Goal: Book appointment/travel/reservation

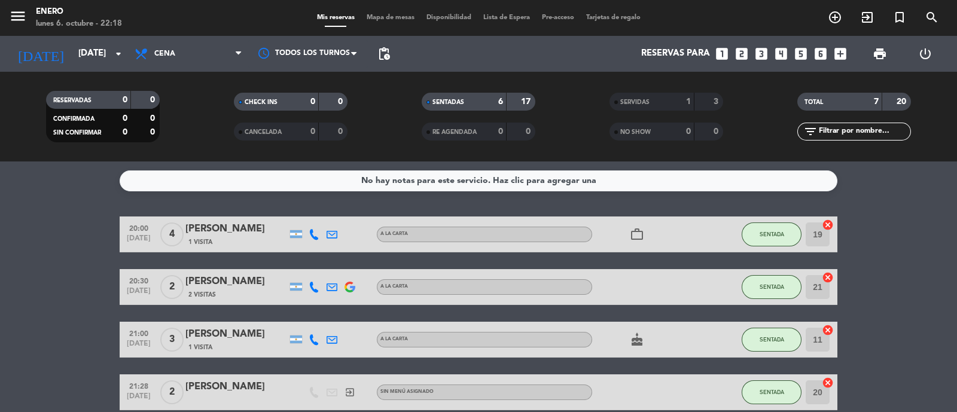
scroll to position [146, 0]
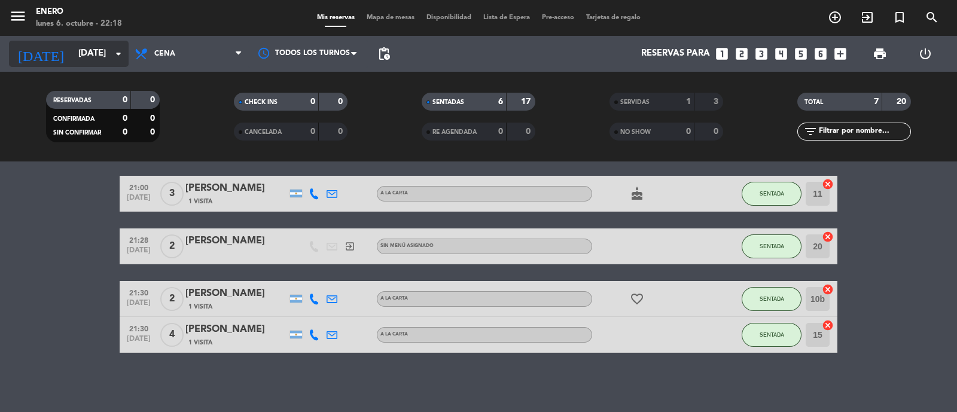
click at [107, 58] on input "[DATE]" at bounding box center [129, 53] width 115 height 23
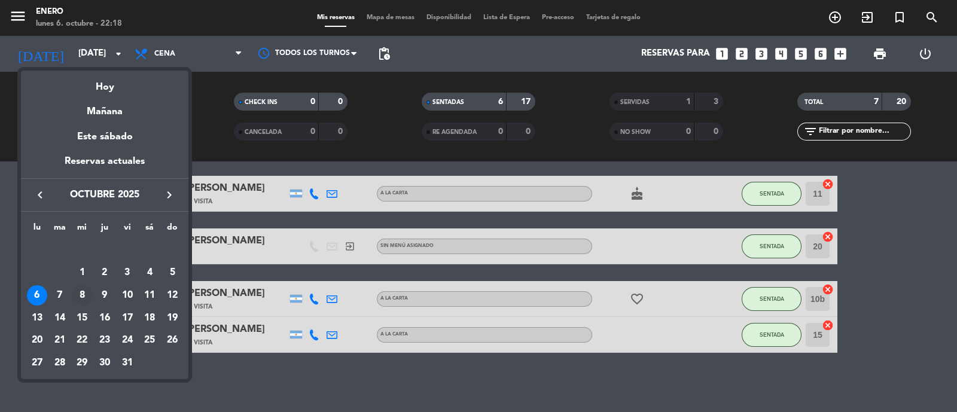
click at [90, 293] on div "8" at bounding box center [82, 295] width 20 height 20
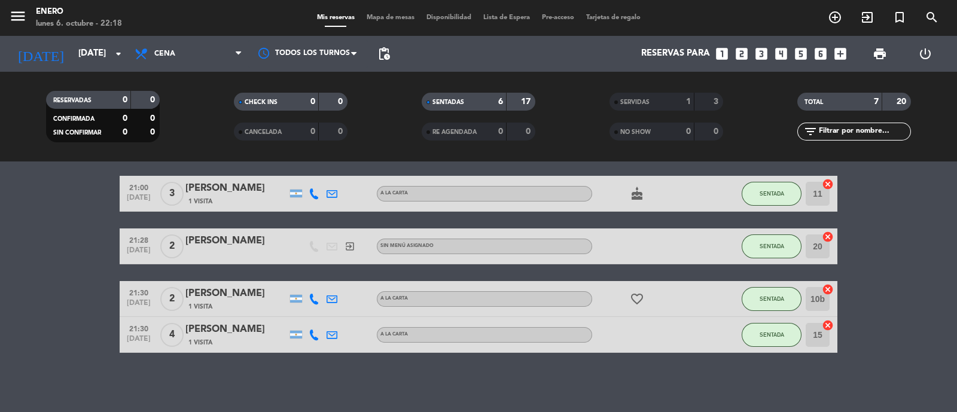
type input "[DATE]"
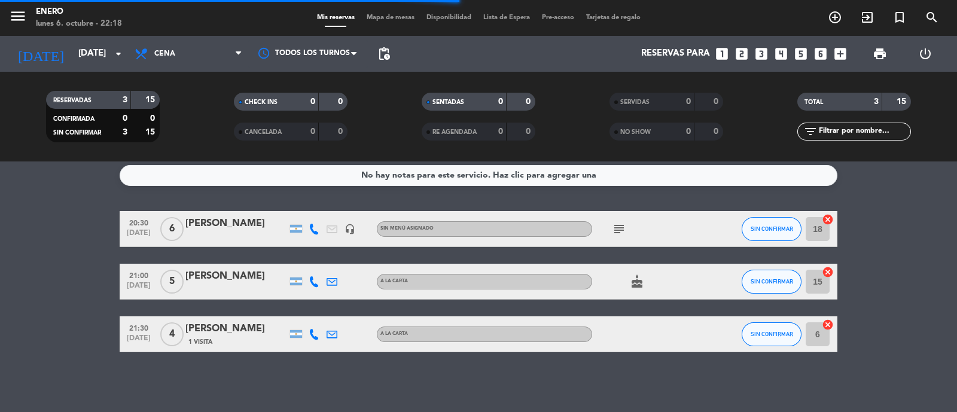
scroll to position [5, 0]
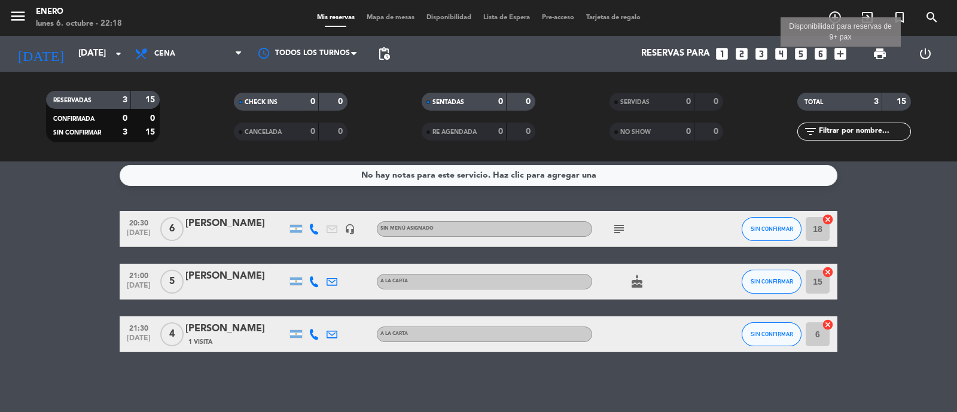
click at [836, 51] on icon "add_box" at bounding box center [841, 54] width 16 height 16
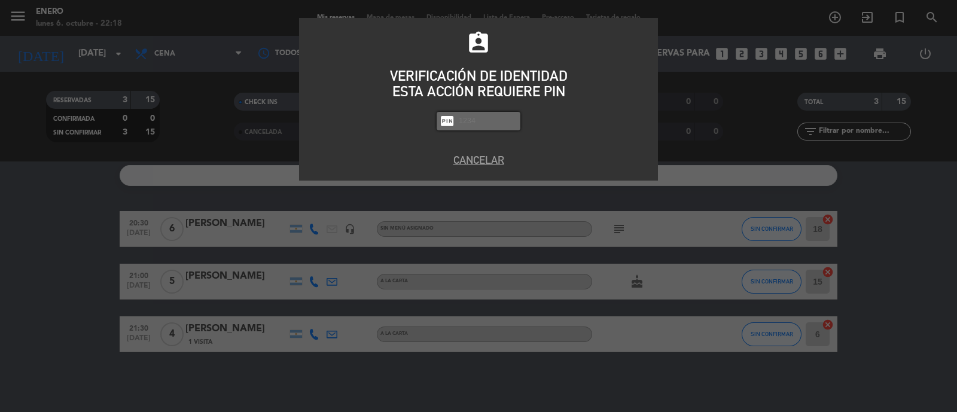
click at [496, 121] on input "text" at bounding box center [488, 121] width 60 height 14
type input "6082"
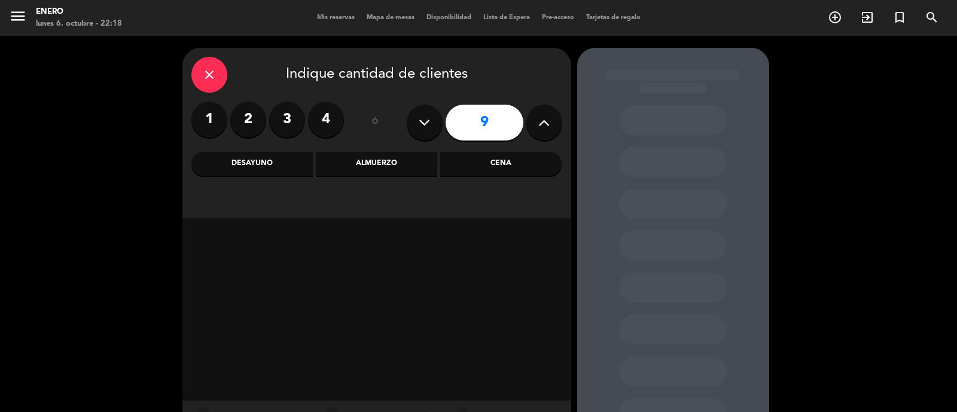
click at [538, 115] on icon at bounding box center [543, 123] width 11 height 18
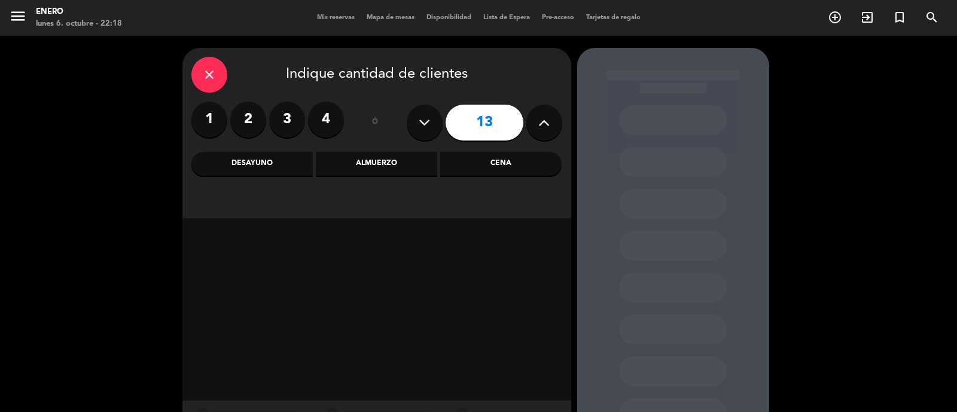
type input "14"
click at [529, 173] on div "Cena" at bounding box center [500, 164] width 121 height 24
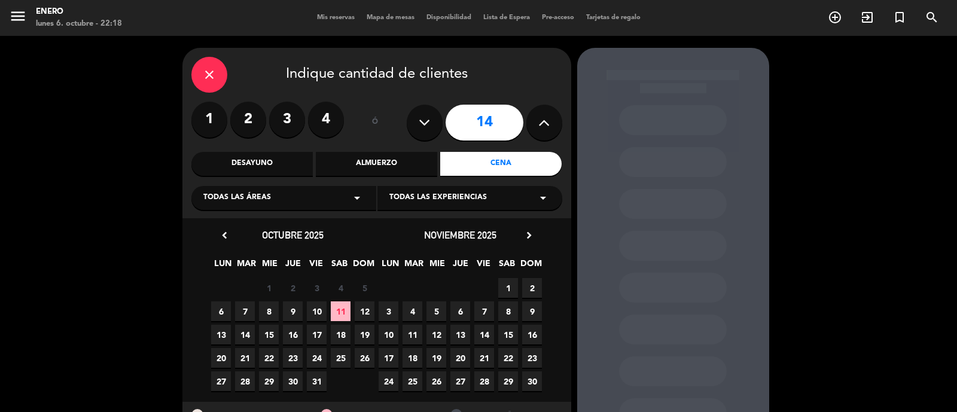
click at [273, 312] on span "8" at bounding box center [269, 311] width 20 height 20
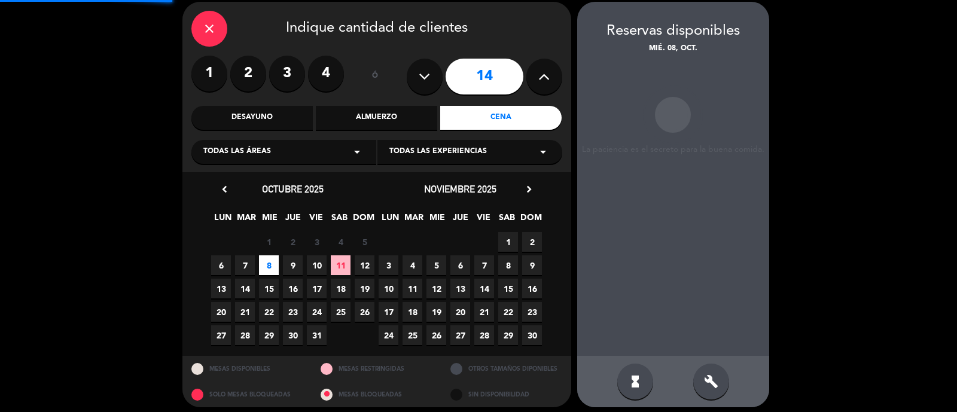
scroll to position [48, 0]
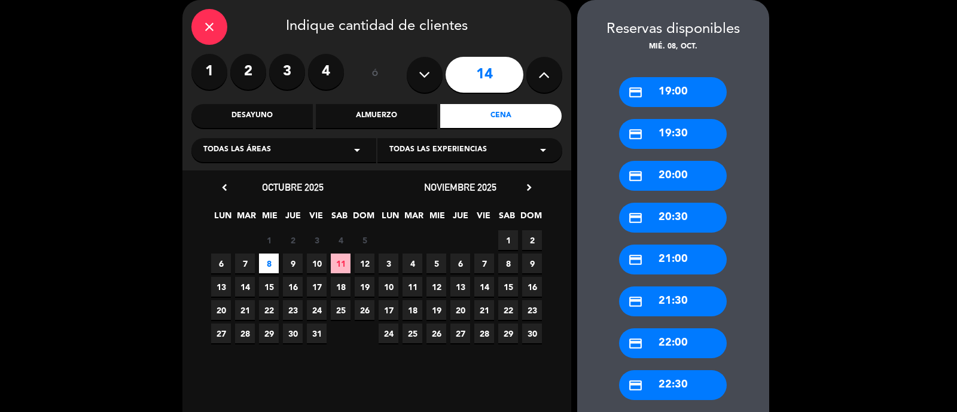
click at [681, 163] on div "credit_card 20:00" at bounding box center [673, 176] width 108 height 30
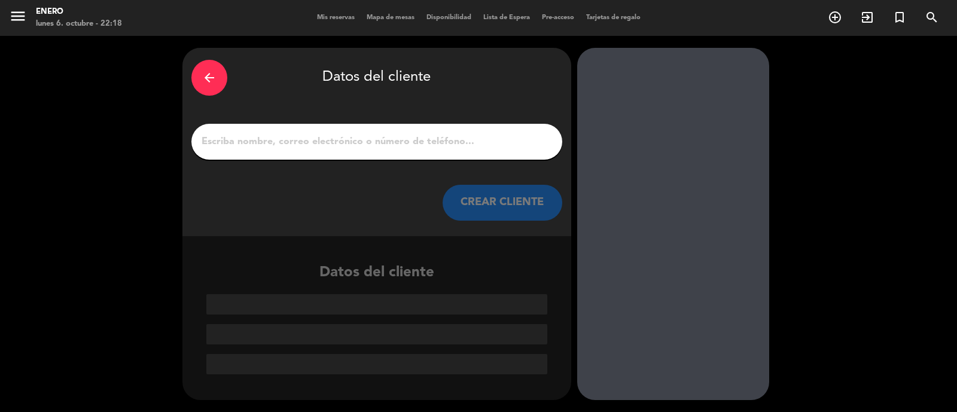
click at [327, 145] on input "1" at bounding box center [376, 141] width 353 height 17
paste input "[PERSON_NAME]"
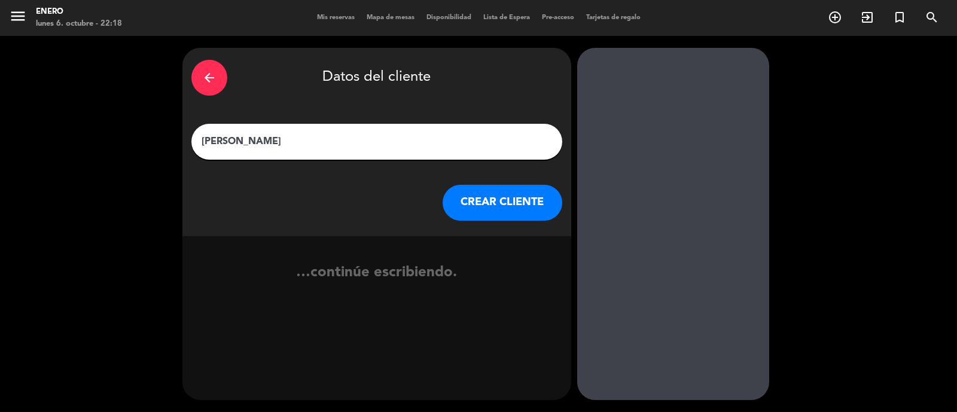
type input "[PERSON_NAME]"
click at [471, 202] on button "CREAR CLIENTE" at bounding box center [503, 203] width 120 height 36
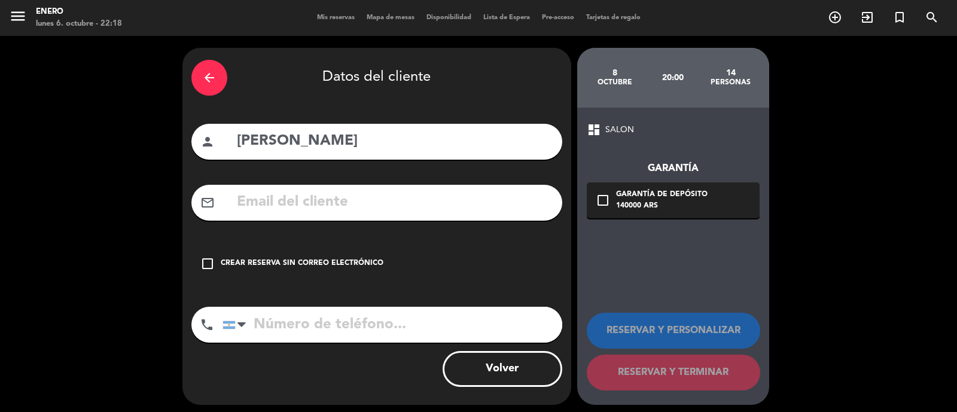
click at [283, 325] on input "tel" at bounding box center [392, 325] width 340 height 36
paste input "9 11 4403-4297"
click at [267, 324] on input "9 11 4403-4297" at bounding box center [392, 325] width 340 height 36
type input "[PHONE_NUMBER]"
click at [338, 266] on div "Crear reserva sin correo electrónico" at bounding box center [302, 264] width 163 height 12
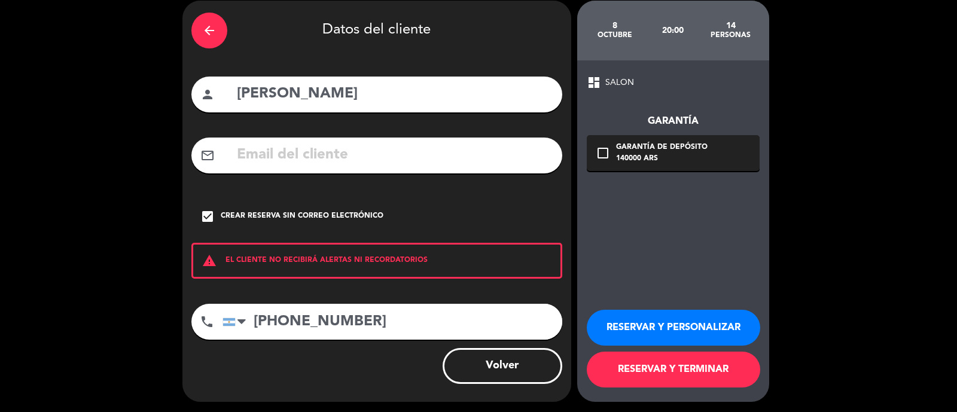
scroll to position [48, 0]
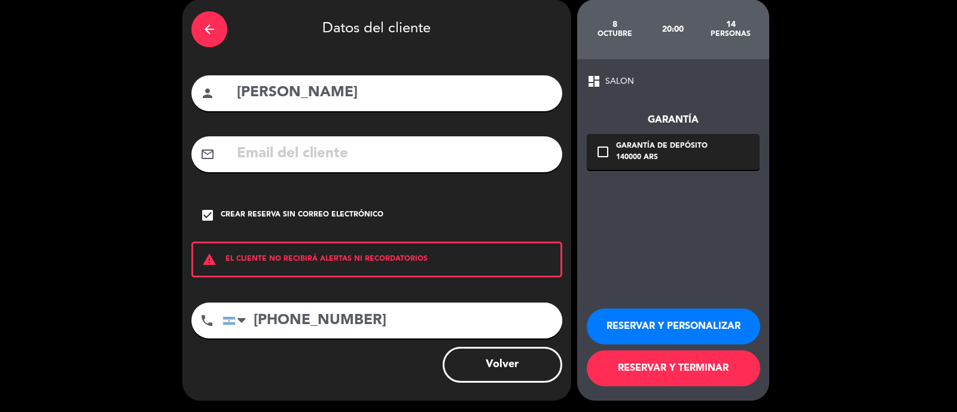
click at [631, 331] on button "RESERVAR Y PERSONALIZAR" at bounding box center [673, 327] width 173 height 36
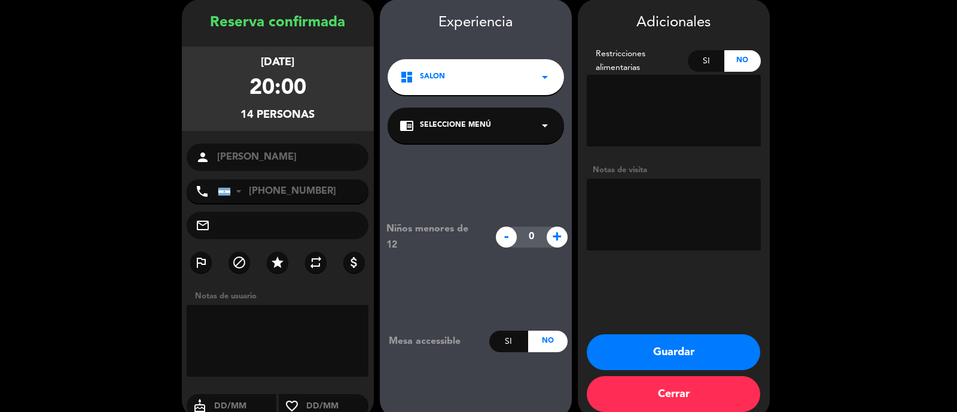
scroll to position [48, 0]
click at [610, 198] on textarea at bounding box center [674, 215] width 174 height 72
paste textarea "10 personas y cuatro chicos"
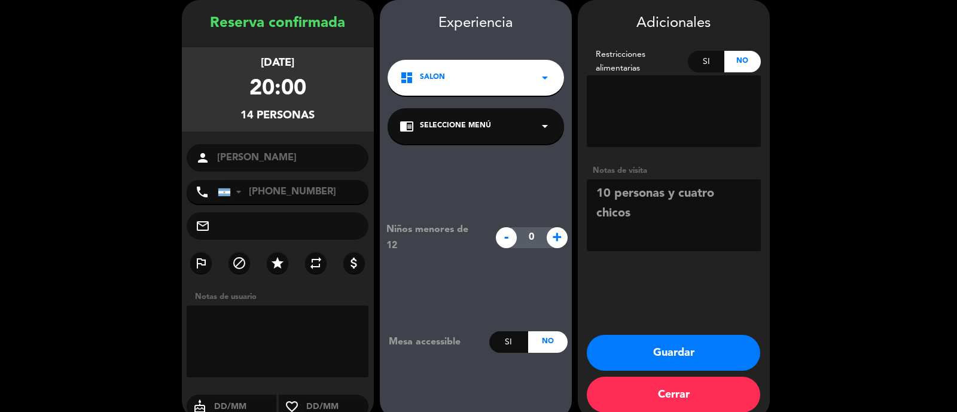
drag, startPoint x: 612, startPoint y: 196, endPoint x: 669, endPoint y: 195, distance: 57.4
click at [669, 195] on textarea at bounding box center [674, 215] width 174 height 72
click at [751, 198] on textarea at bounding box center [674, 215] width 174 height 72
drag, startPoint x: 595, startPoint y: 191, endPoint x: 876, endPoint y: 301, distance: 301.5
click at [876, 306] on booking-confirmed "Reserva confirmada [DATE] 20:00 14 personas person [PERSON_NAME] phone [GEOGRAP…" at bounding box center [478, 209] width 933 height 419
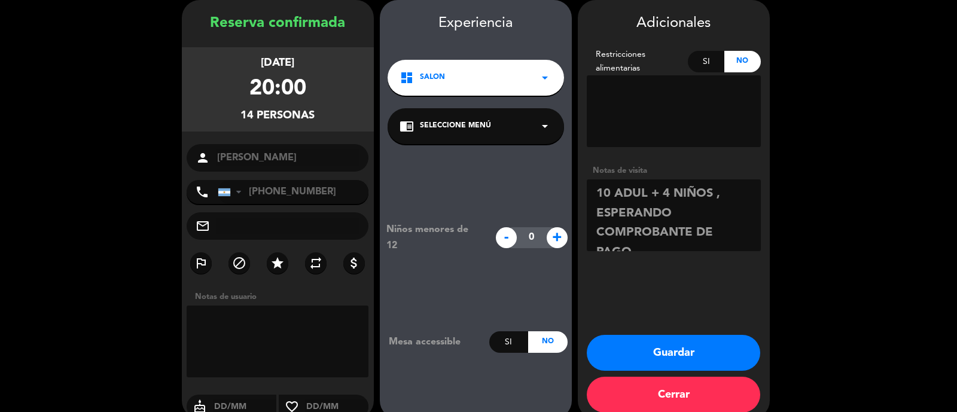
click at [754, 239] on textarea at bounding box center [674, 215] width 174 height 72
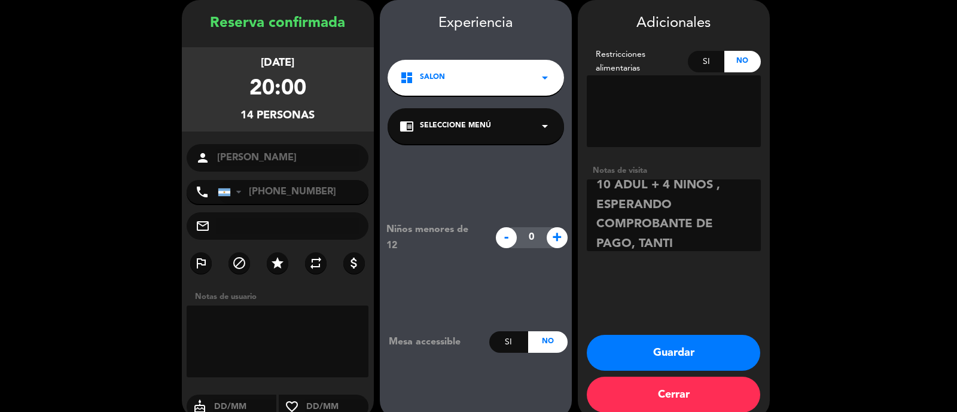
type textarea "10 ADUL + 4 NIÑOS , ESPERANDO COMPROBANTE DE PAGO, TANTI"
click at [676, 348] on button "Guardar" at bounding box center [673, 353] width 173 height 36
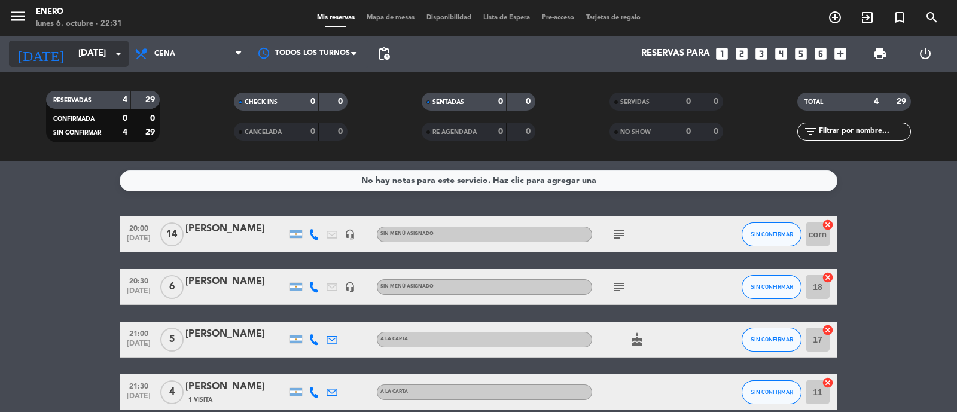
click at [96, 55] on input "[DATE]" at bounding box center [129, 53] width 115 height 23
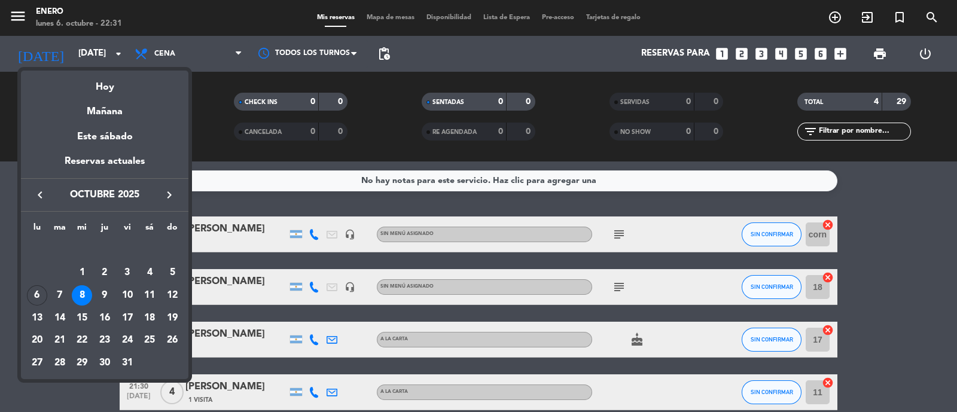
click at [109, 91] on div "Hoy" at bounding box center [104, 83] width 167 height 25
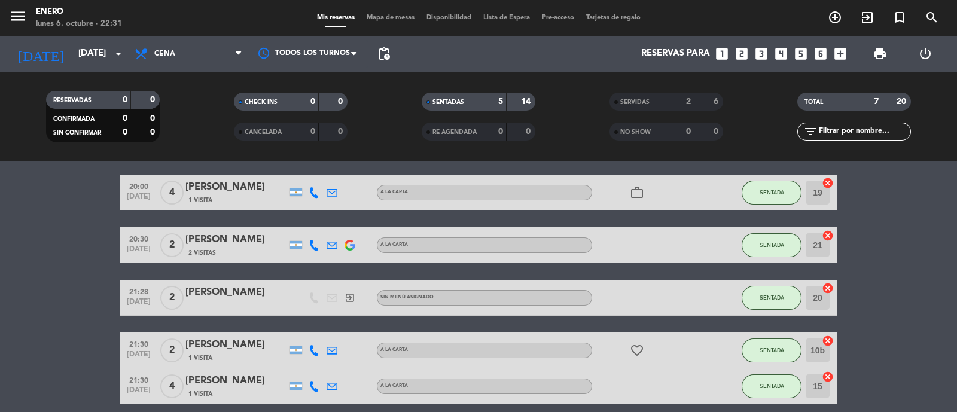
scroll to position [19, 0]
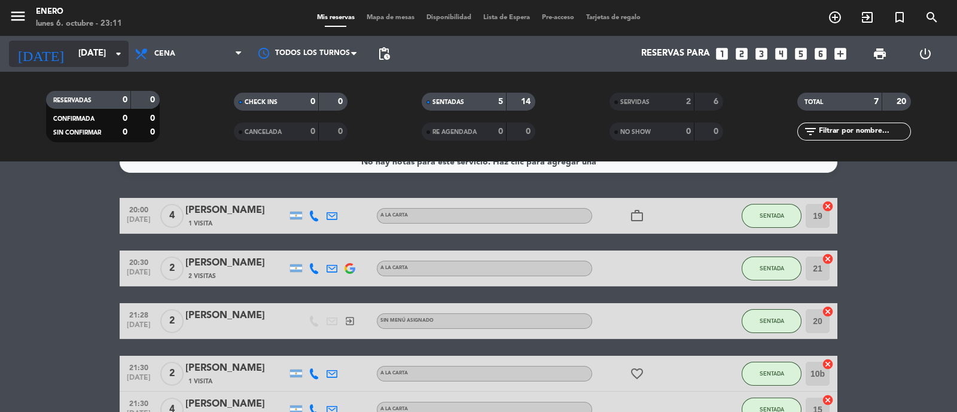
click at [84, 59] on input "[DATE]" at bounding box center [129, 53] width 115 height 23
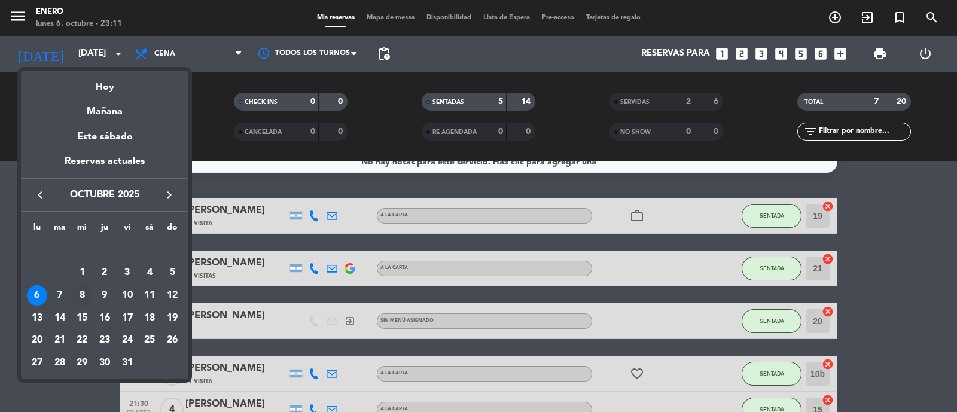
click at [86, 298] on div "8" at bounding box center [82, 295] width 20 height 20
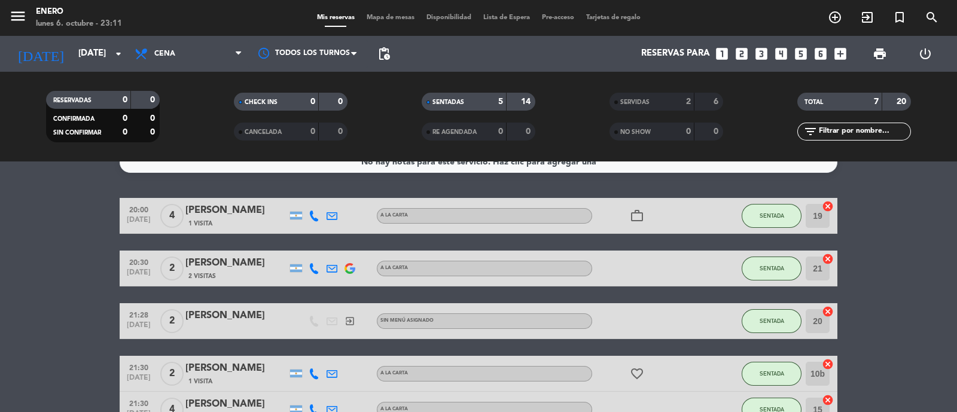
type input "[DATE]"
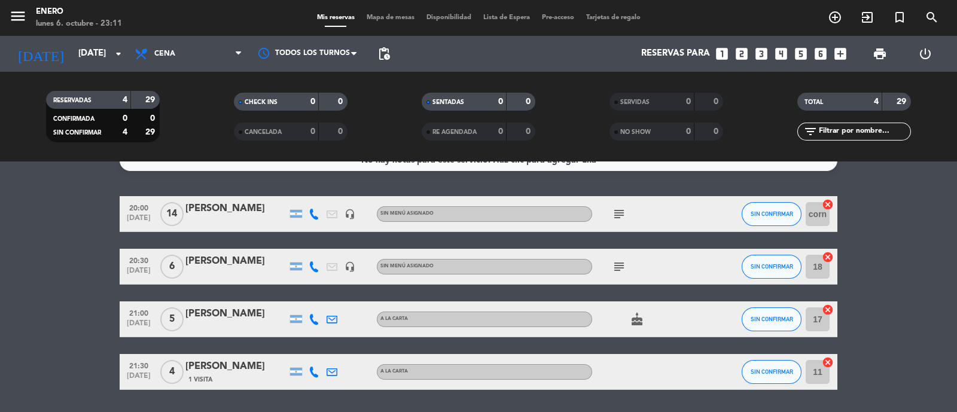
scroll to position [0, 0]
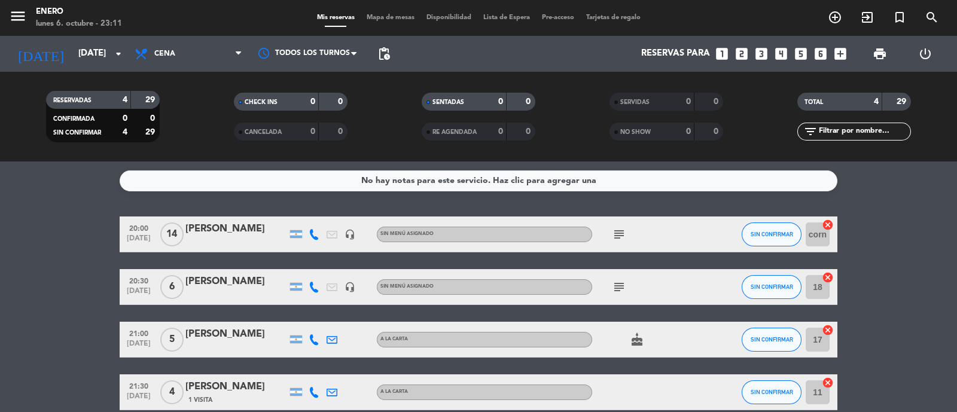
click at [236, 225] on div "[PERSON_NAME]" at bounding box center [236, 229] width 102 height 16
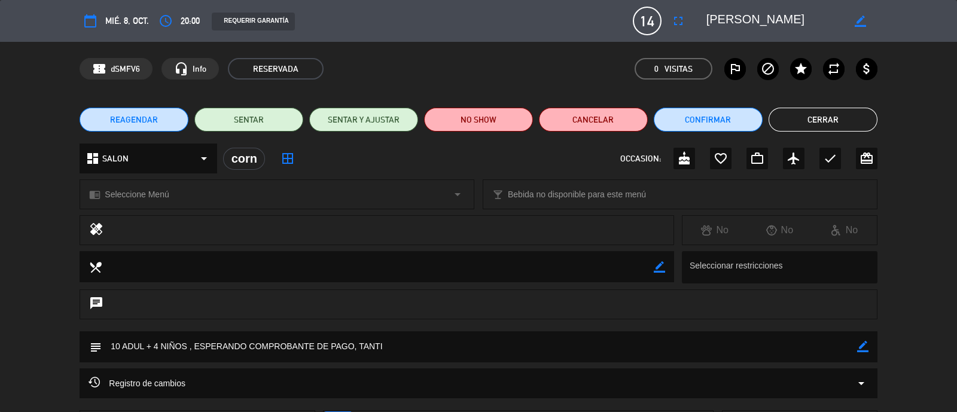
click at [861, 348] on icon "border_color" at bounding box center [862, 346] width 11 height 11
drag, startPoint x: 196, startPoint y: 346, endPoint x: 353, endPoint y: 346, distance: 156.7
click at [354, 344] on textarea at bounding box center [479, 346] width 755 height 31
type textarea "10 ADUL + 4 NIÑOS , SEÑA DE $ 100 MIL , TANTI"
click at [864, 347] on icon at bounding box center [862, 346] width 11 height 11
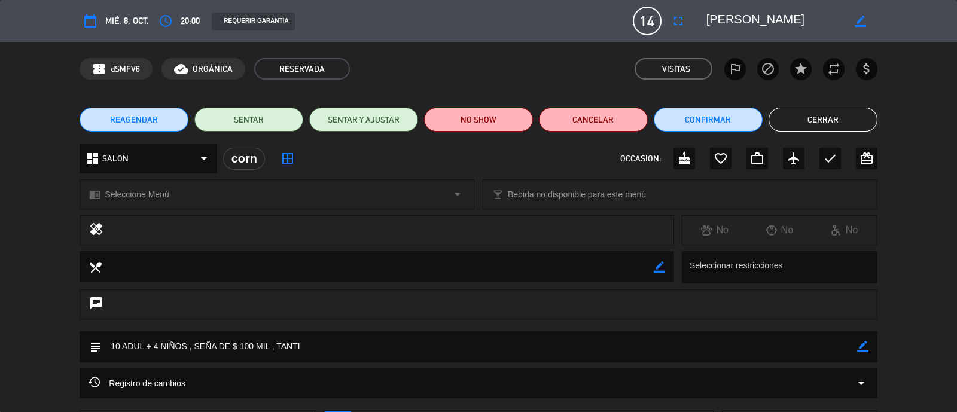
click at [846, 127] on button "Cerrar" at bounding box center [823, 120] width 109 height 24
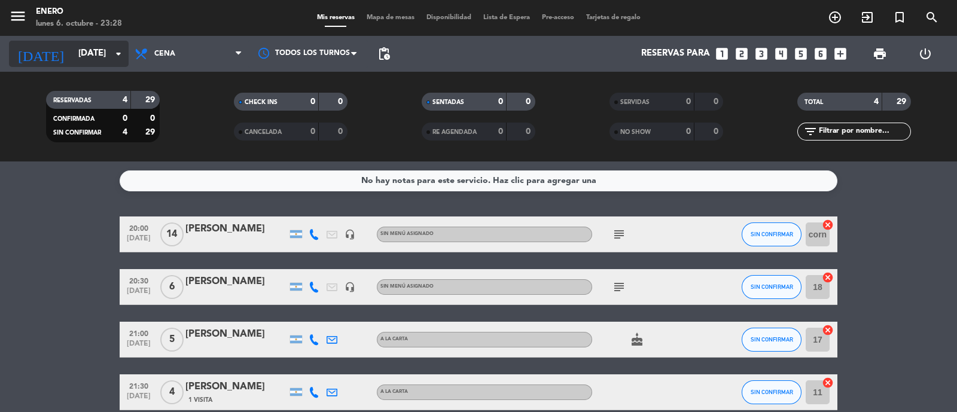
click at [93, 66] on div "[DATE] [DATE] arrow_drop_down" at bounding box center [69, 54] width 120 height 26
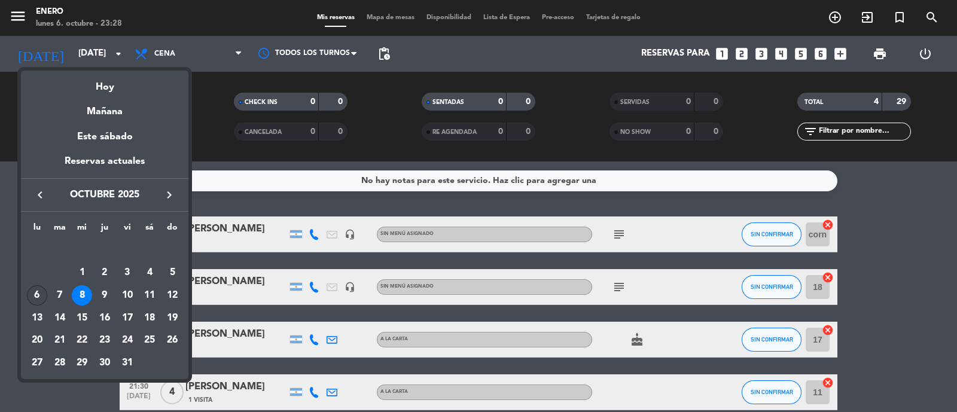
click at [36, 295] on div "6" at bounding box center [37, 295] width 20 height 20
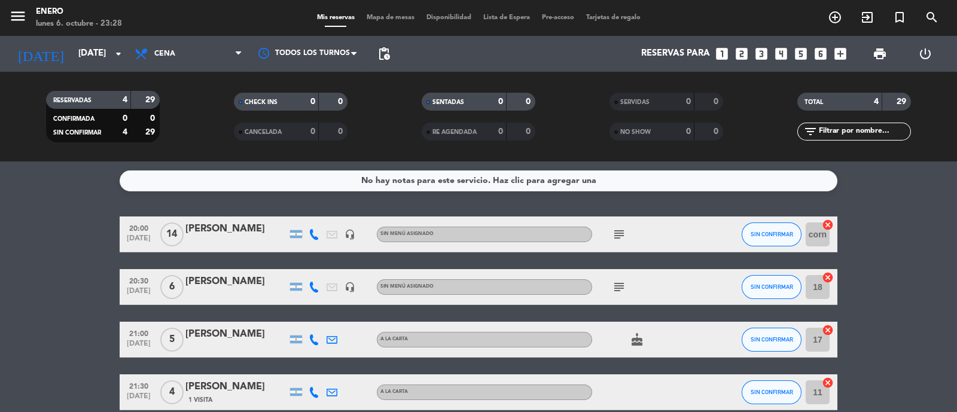
type input "[DATE]"
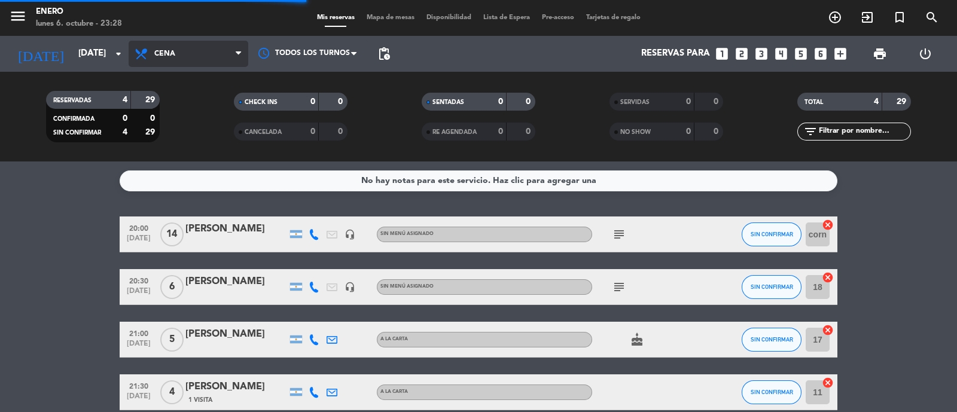
click at [185, 53] on span "Cena" at bounding box center [189, 54] width 120 height 26
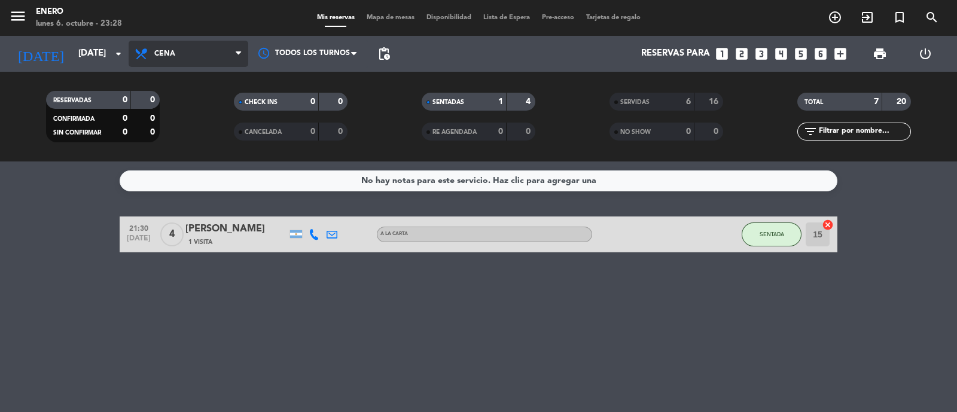
click at [191, 54] on span "Cena" at bounding box center [189, 54] width 120 height 26
click at [206, 138] on div "menu Enero [DATE] 6. octubre - 23:28 Mis reservas Mapa de mesas Disponibilidad …" at bounding box center [478, 80] width 957 height 161
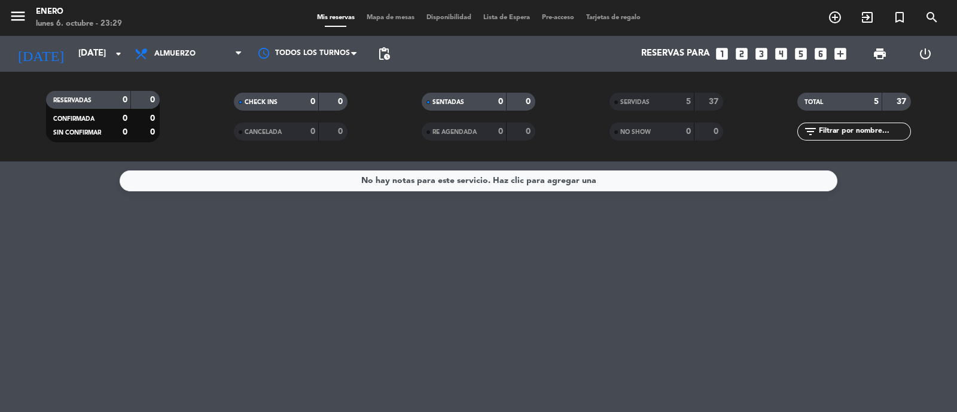
click at [679, 106] on div "5" at bounding box center [679, 102] width 24 height 14
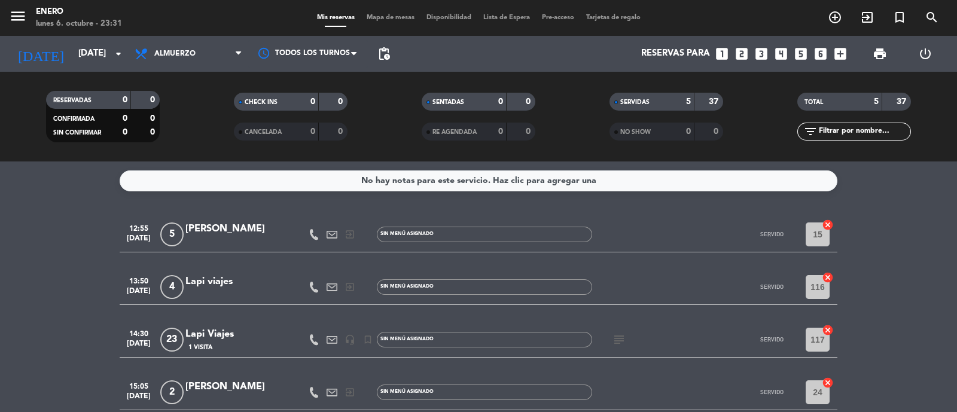
click at [676, 109] on div "SERVIDAS 5 37" at bounding box center [666, 102] width 114 height 18
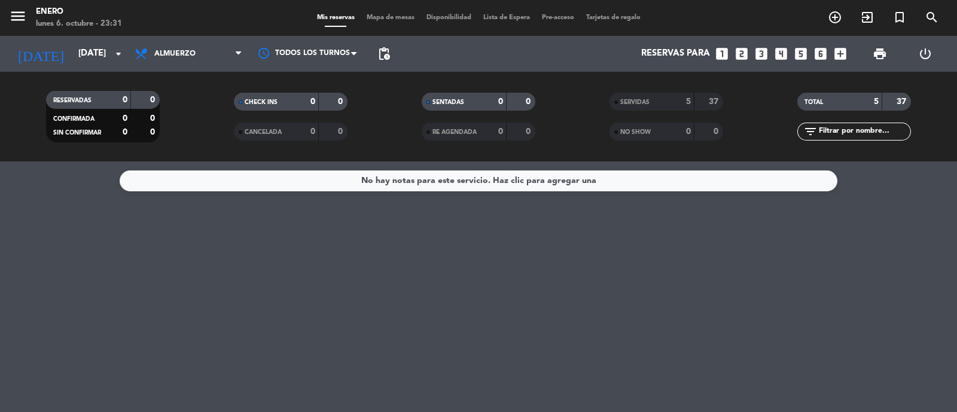
click at [681, 103] on div "5" at bounding box center [679, 102] width 24 height 14
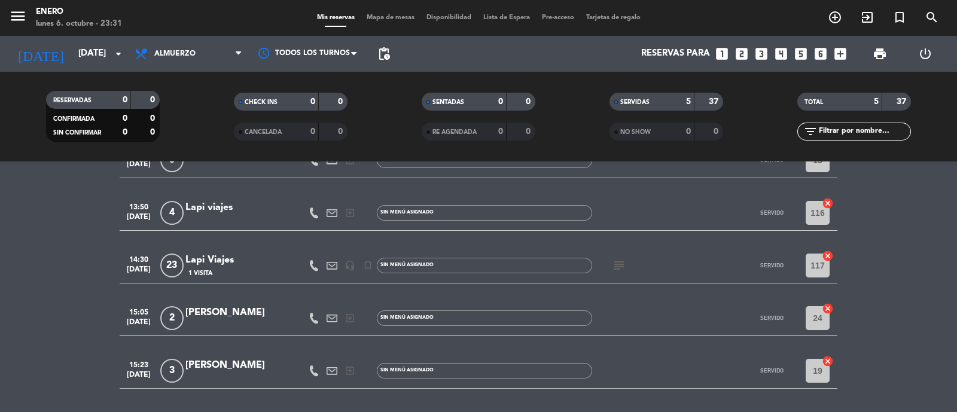
scroll to position [111, 0]
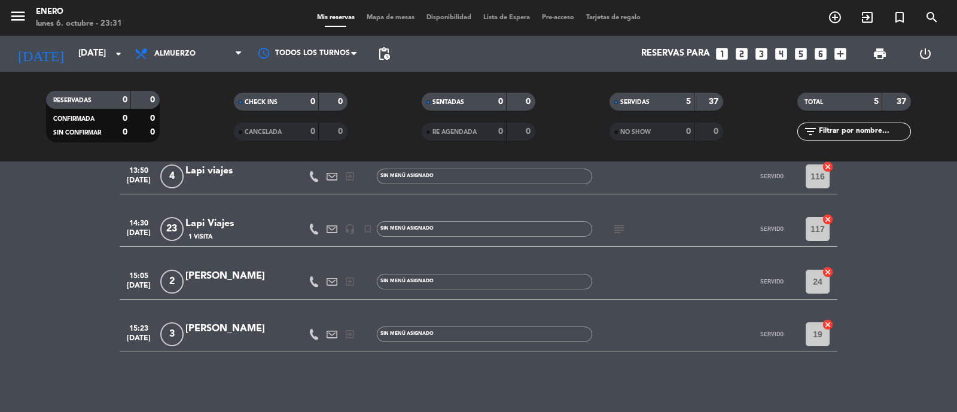
click at [876, 102] on strong "5" at bounding box center [876, 101] width 5 height 8
click at [212, 58] on span "Almuerzo" at bounding box center [189, 54] width 120 height 26
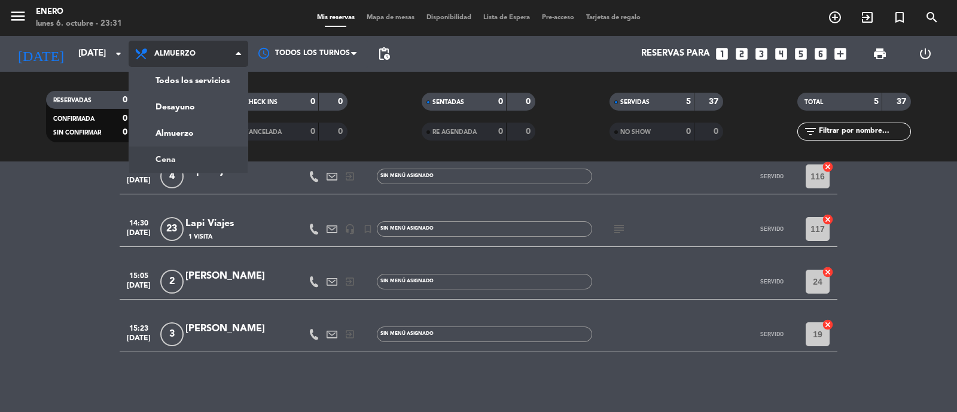
click at [211, 160] on div "menu Enero [DATE] 6. octubre - 23:31 Mis reservas Mapa de mesas Disponibilidad …" at bounding box center [478, 80] width 957 height 161
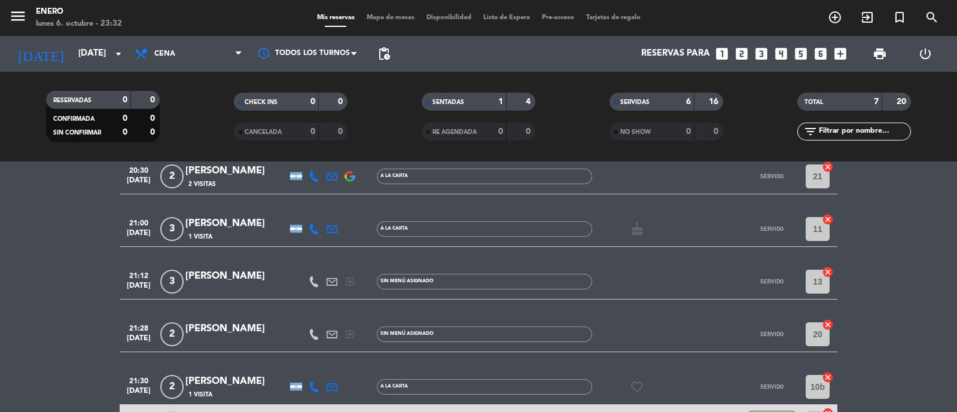
click at [681, 109] on div "SERVIDAS 6 16" at bounding box center [666, 102] width 114 height 18
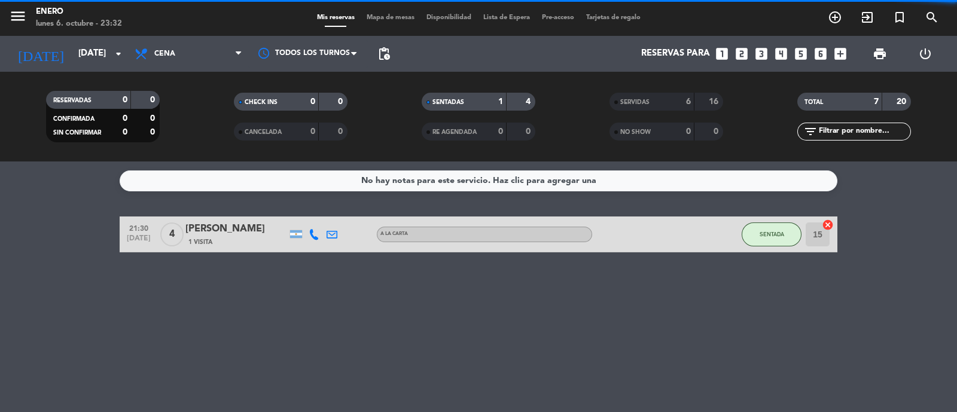
scroll to position [0, 0]
click at [677, 106] on div "6" at bounding box center [679, 102] width 24 height 14
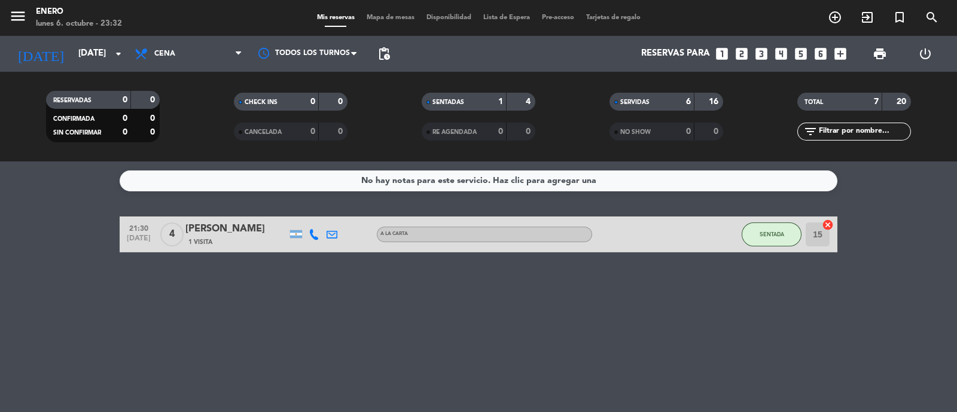
click at [642, 100] on span "SERVIDAS" at bounding box center [634, 102] width 29 height 6
click at [670, 109] on div "SERVIDAS 6 16" at bounding box center [666, 102] width 114 height 18
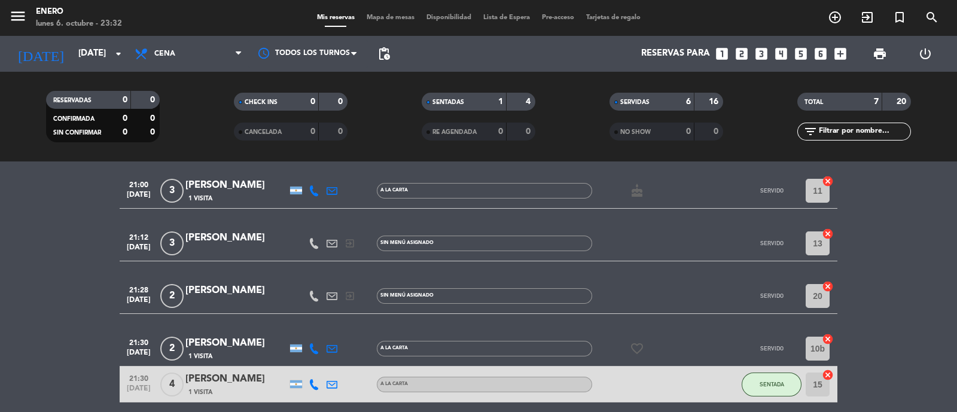
scroll to position [199, 0]
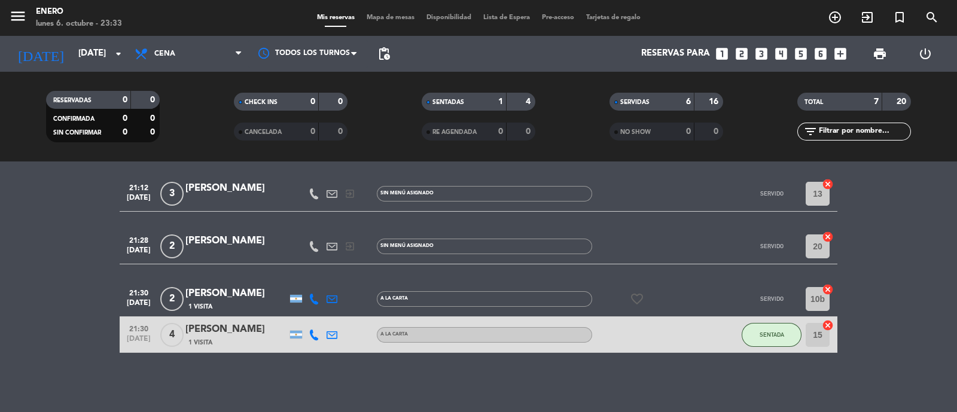
click at [657, 98] on div "SERVIDAS" at bounding box center [639, 102] width 55 height 14
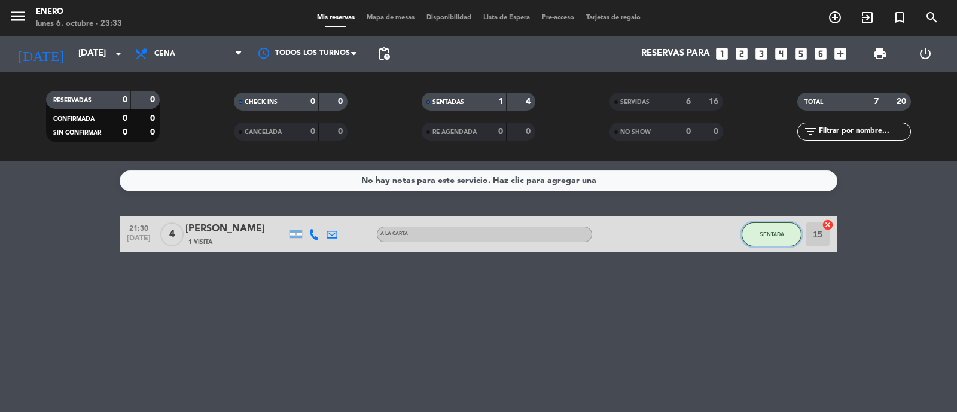
click at [792, 237] on button "SENTADA" at bounding box center [772, 234] width 60 height 24
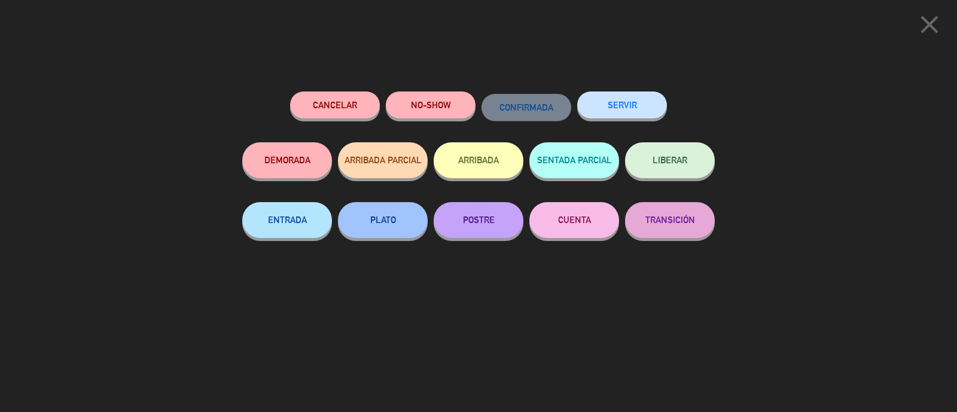
click at [641, 106] on button "SERVIR" at bounding box center [622, 105] width 90 height 27
